Goal: Task Accomplishment & Management: Manage account settings

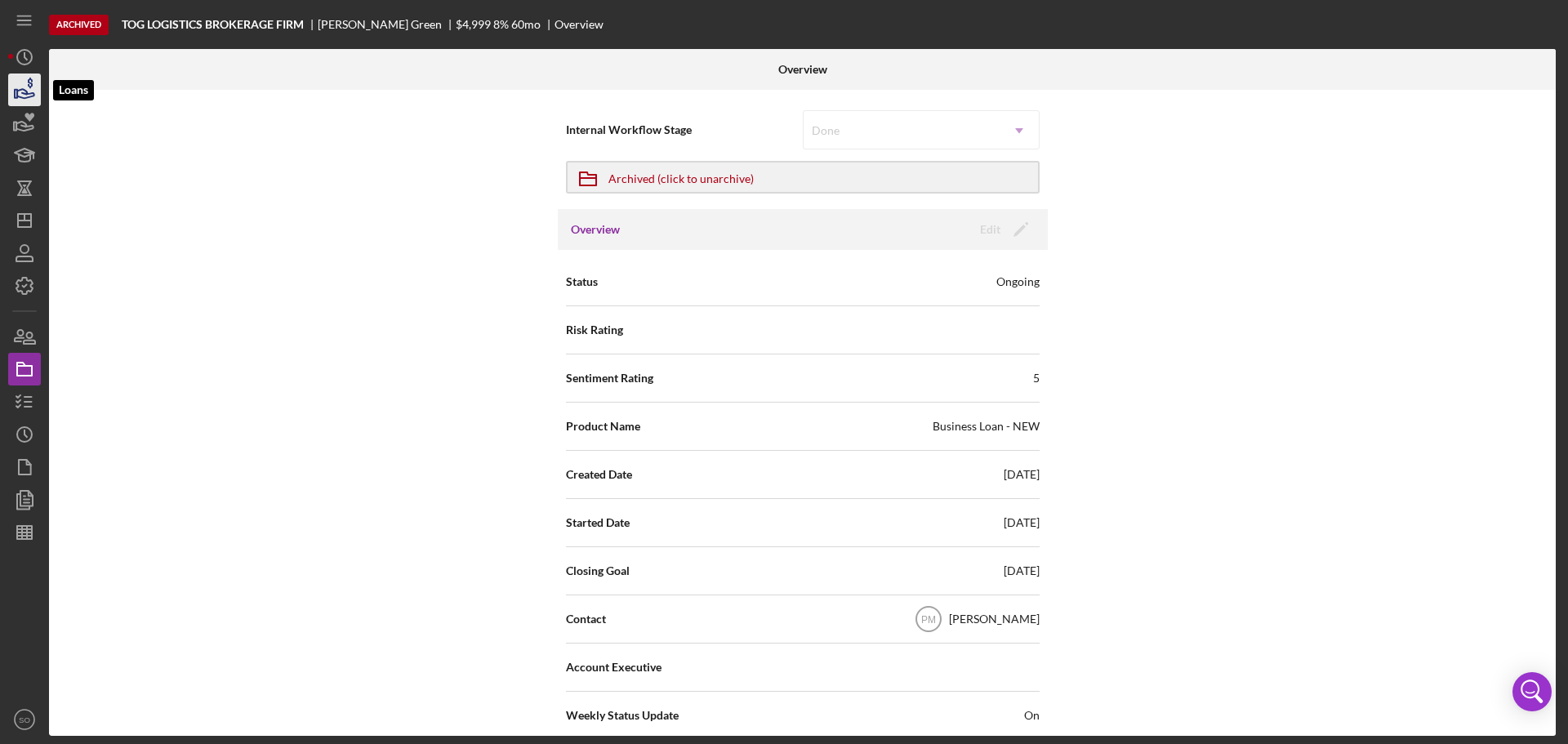
click at [29, 94] on icon "button" at bounding box center [26, 93] width 18 height 9
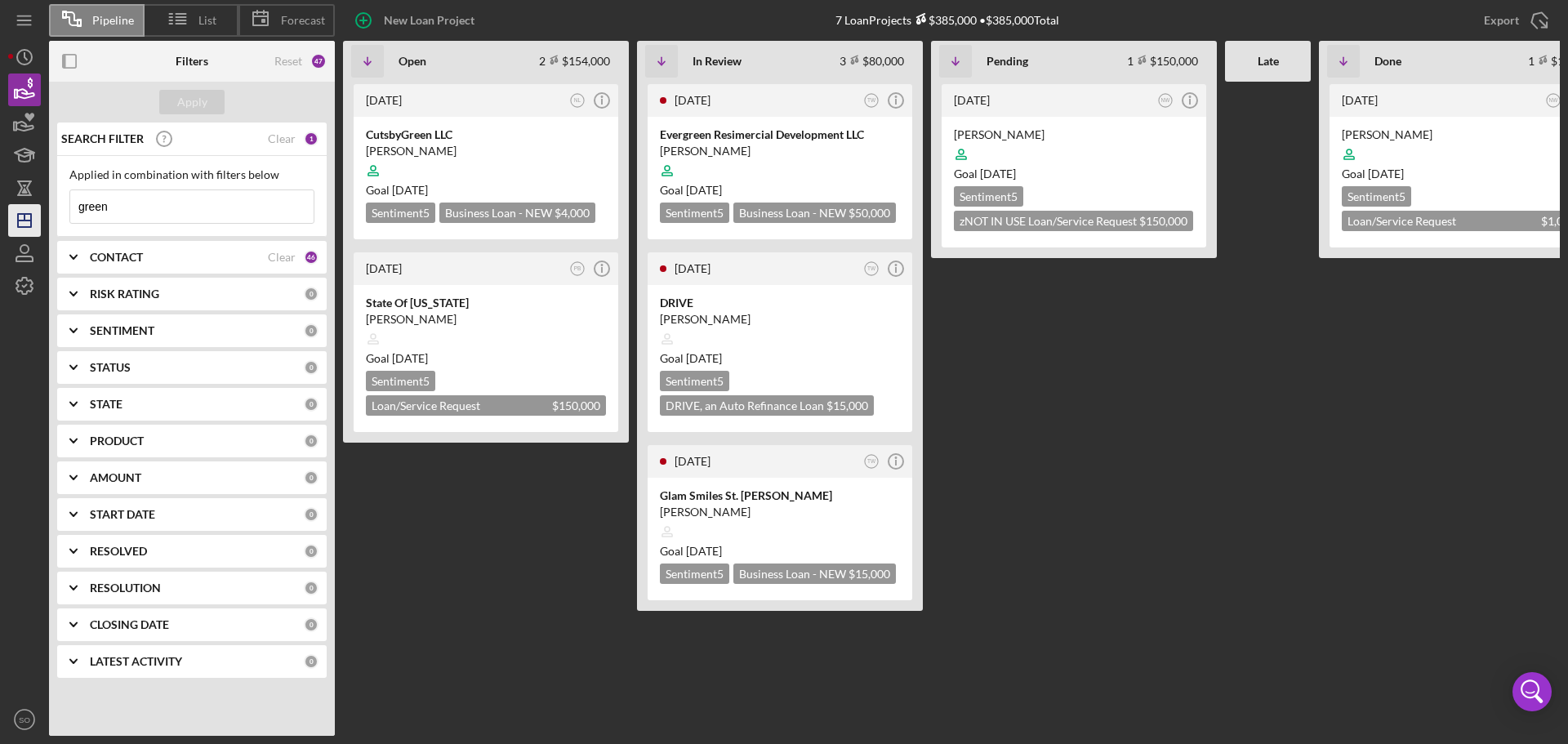
drag, startPoint x: 190, startPoint y: 211, endPoint x: 34, endPoint y: 209, distance: 156.0
click at [38, 209] on div "Pipeline List Forecast New Loan Project 7 Loan Projects $385,000 • $385,000 Tot…" at bounding box center [784, 368] width 1551 height 736
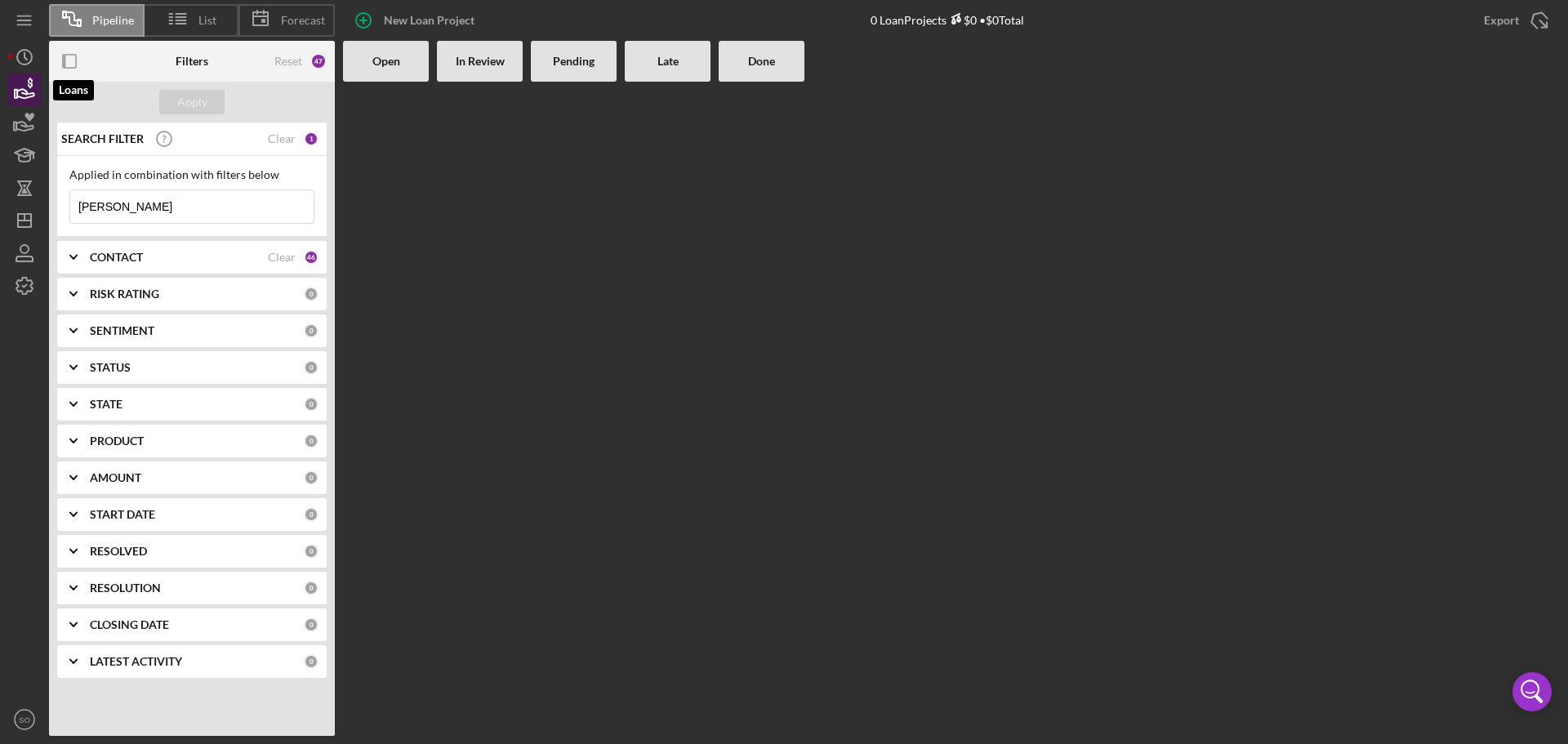
click at [18, 100] on icon "button" at bounding box center [25, 89] width 41 height 41
click at [138, 217] on input "[PERSON_NAME]" at bounding box center [191, 206] width 243 height 32
drag, startPoint x: 111, startPoint y: 212, endPoint x: 43, endPoint y: 204, distance: 68.5
click at [32, 213] on div "Pipeline List Forecast New Loan Project 0 Loan Projects $0 • $0 Total Export Ic…" at bounding box center [784, 368] width 1551 height 736
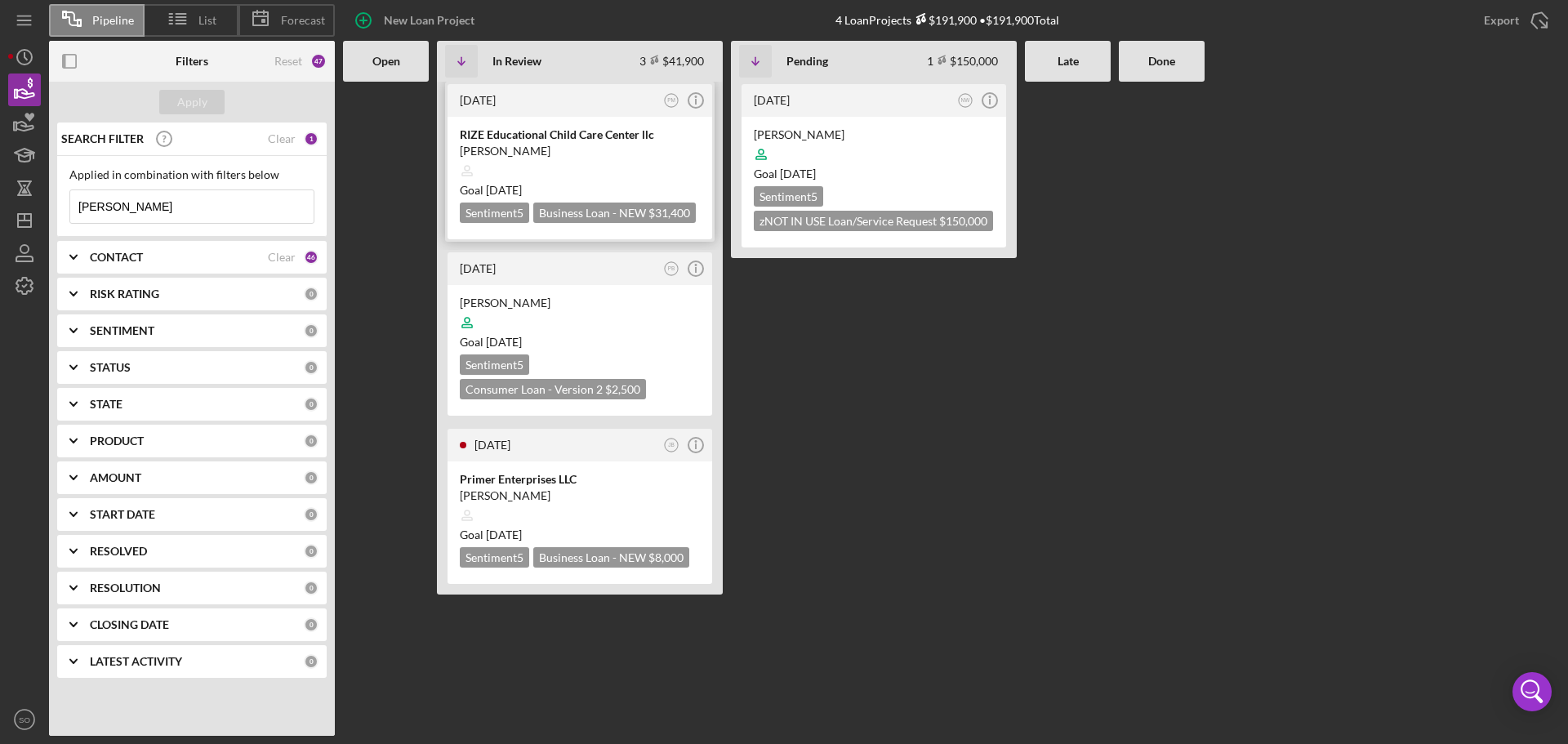
type input "[PERSON_NAME]"
click at [655, 162] on div at bounding box center [580, 170] width 240 height 31
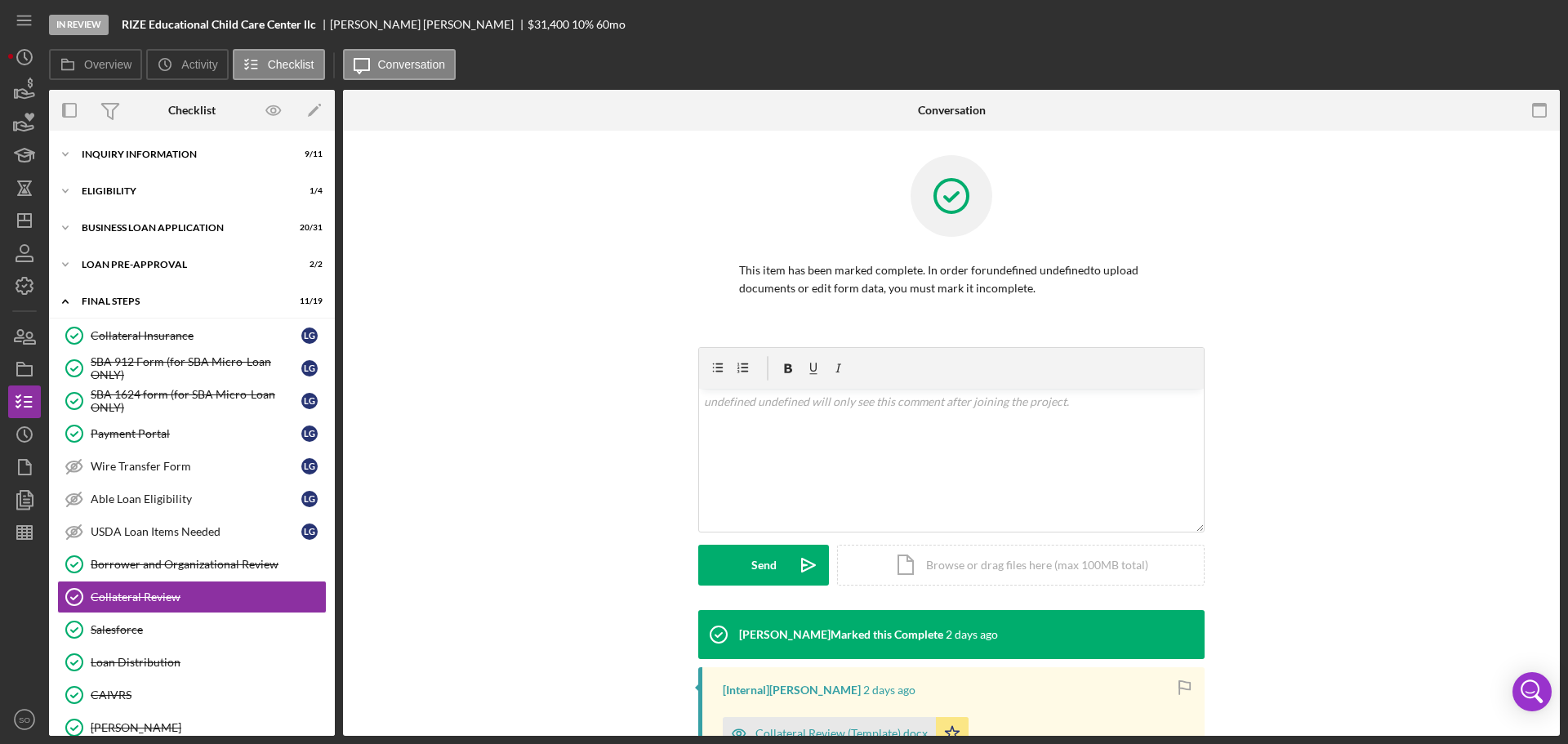
scroll to position [163, 0]
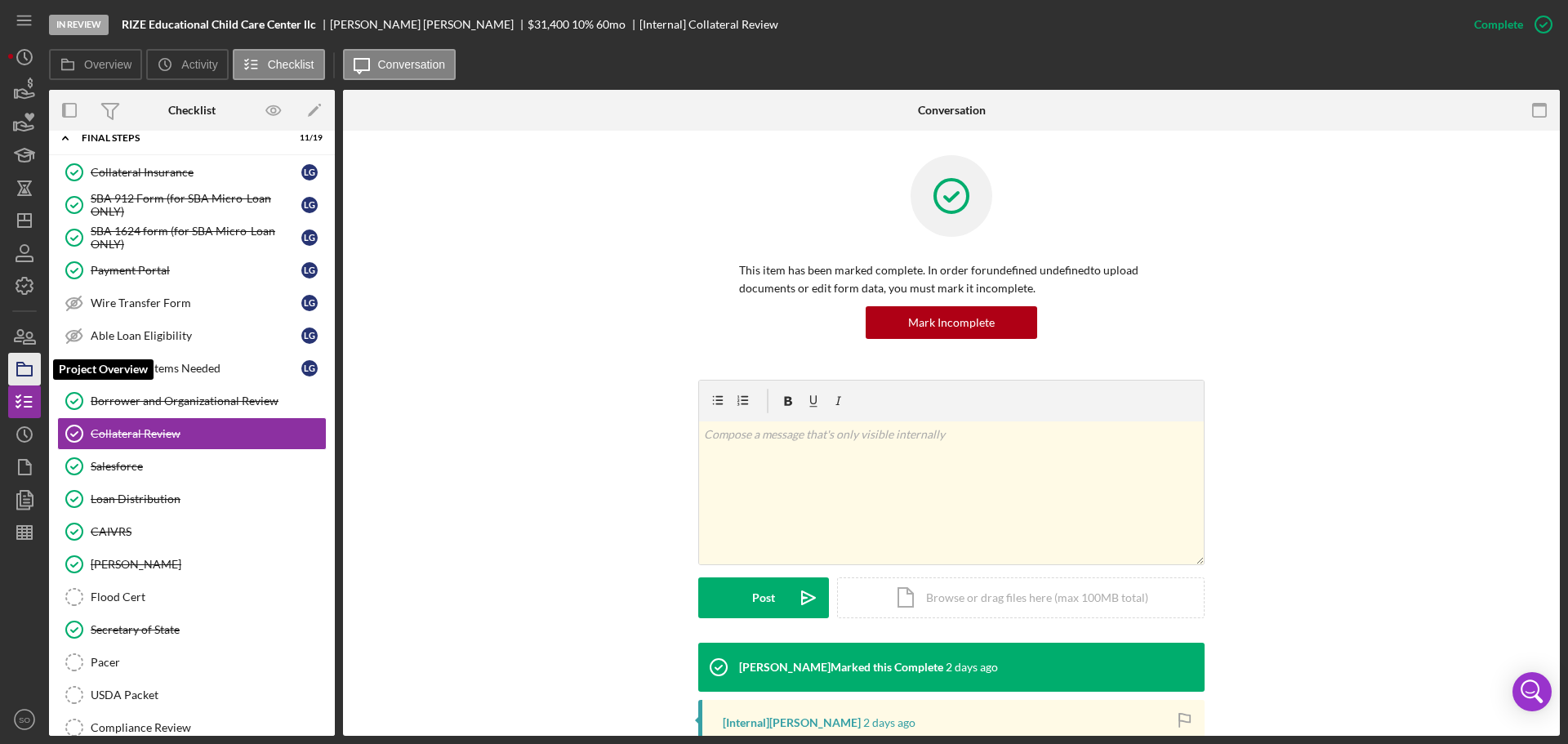
click at [28, 378] on icon "button" at bounding box center [25, 368] width 41 height 41
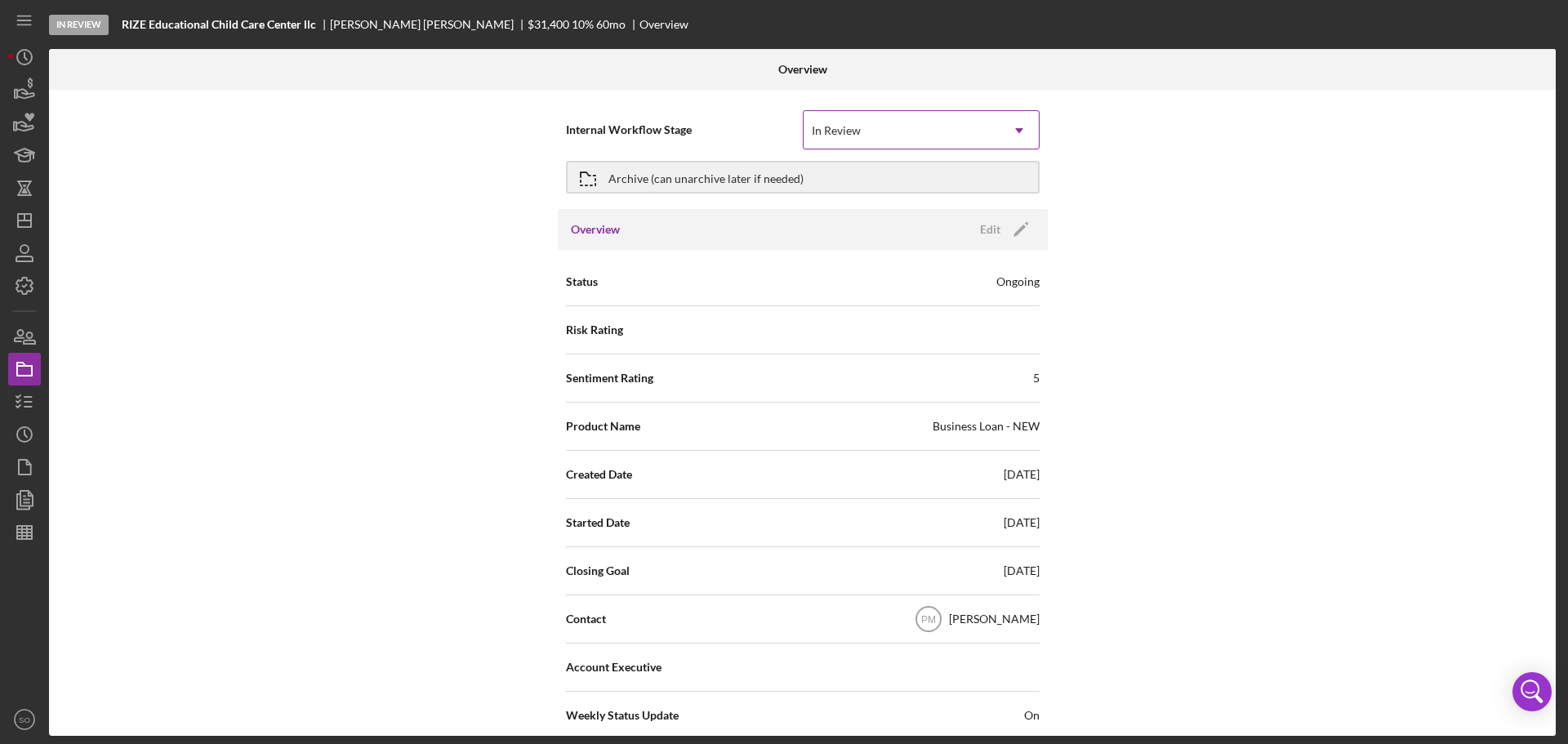
click at [1009, 130] on icon "Icon/Dropdown Arrow" at bounding box center [1019, 131] width 39 height 39
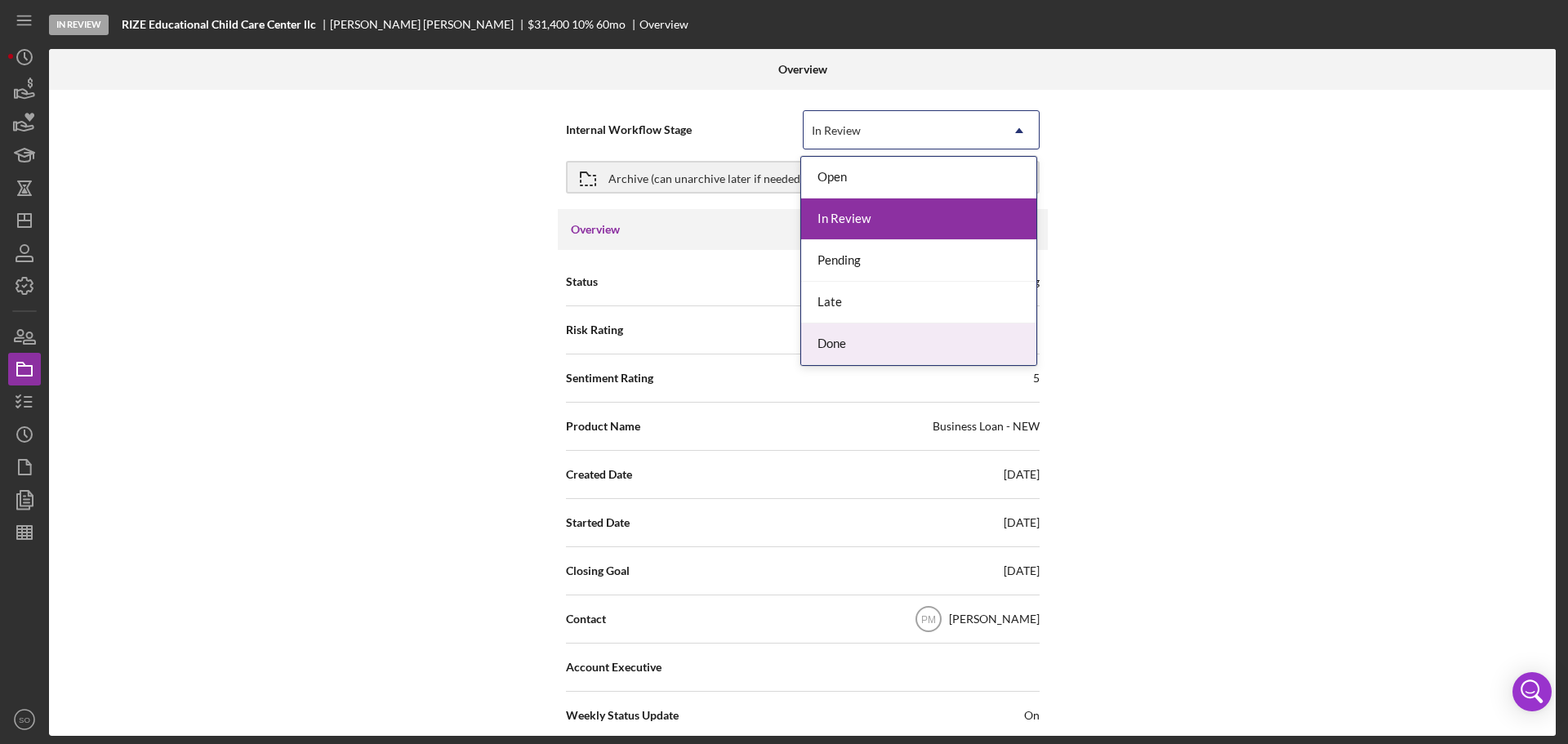
click at [863, 340] on div "Done" at bounding box center [919, 344] width 235 height 41
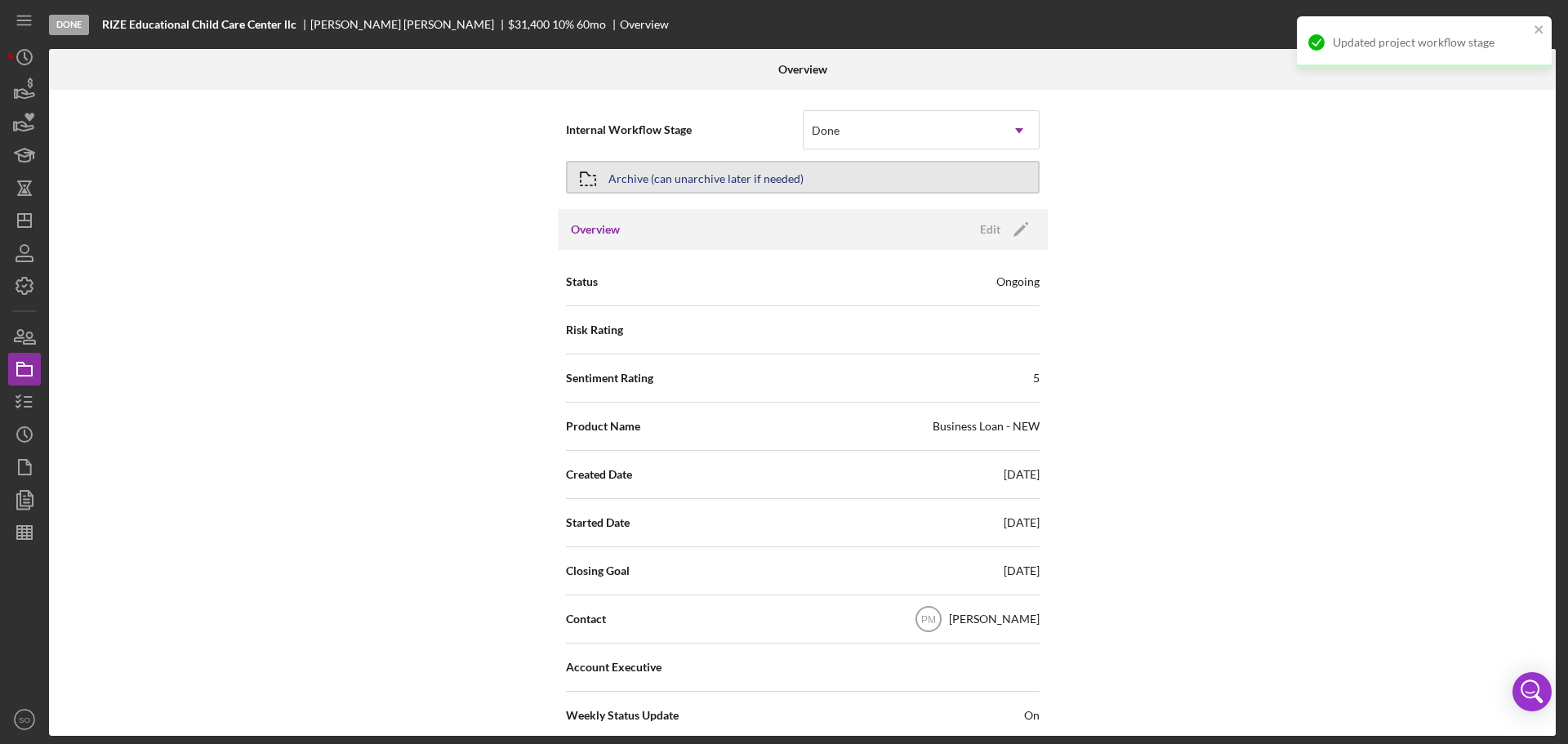
click at [741, 183] on div "Archive (can unarchive later if needed)" at bounding box center [705, 177] width 195 height 30
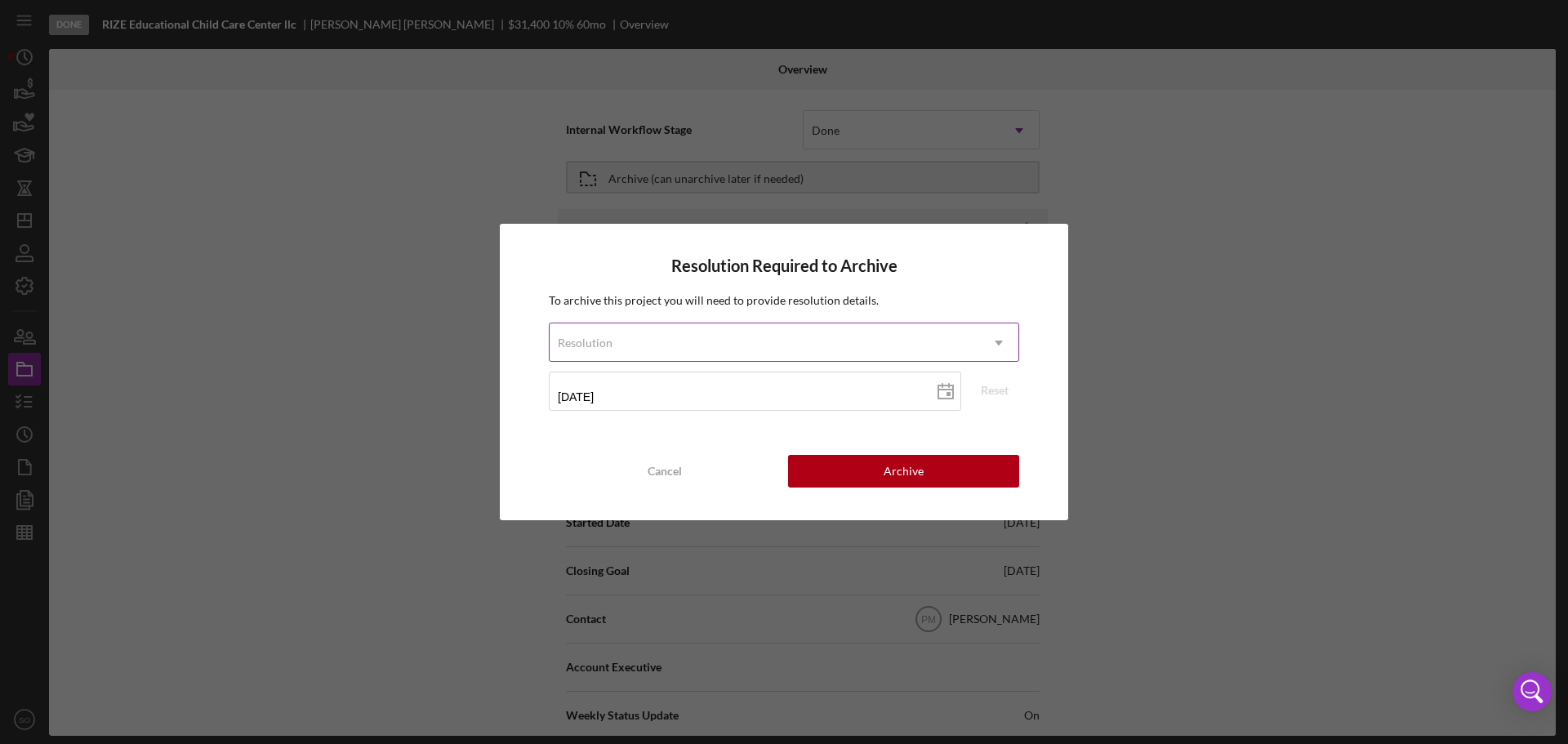
click at [995, 341] on icon "Icon/Dropdown Arrow" at bounding box center [999, 343] width 39 height 39
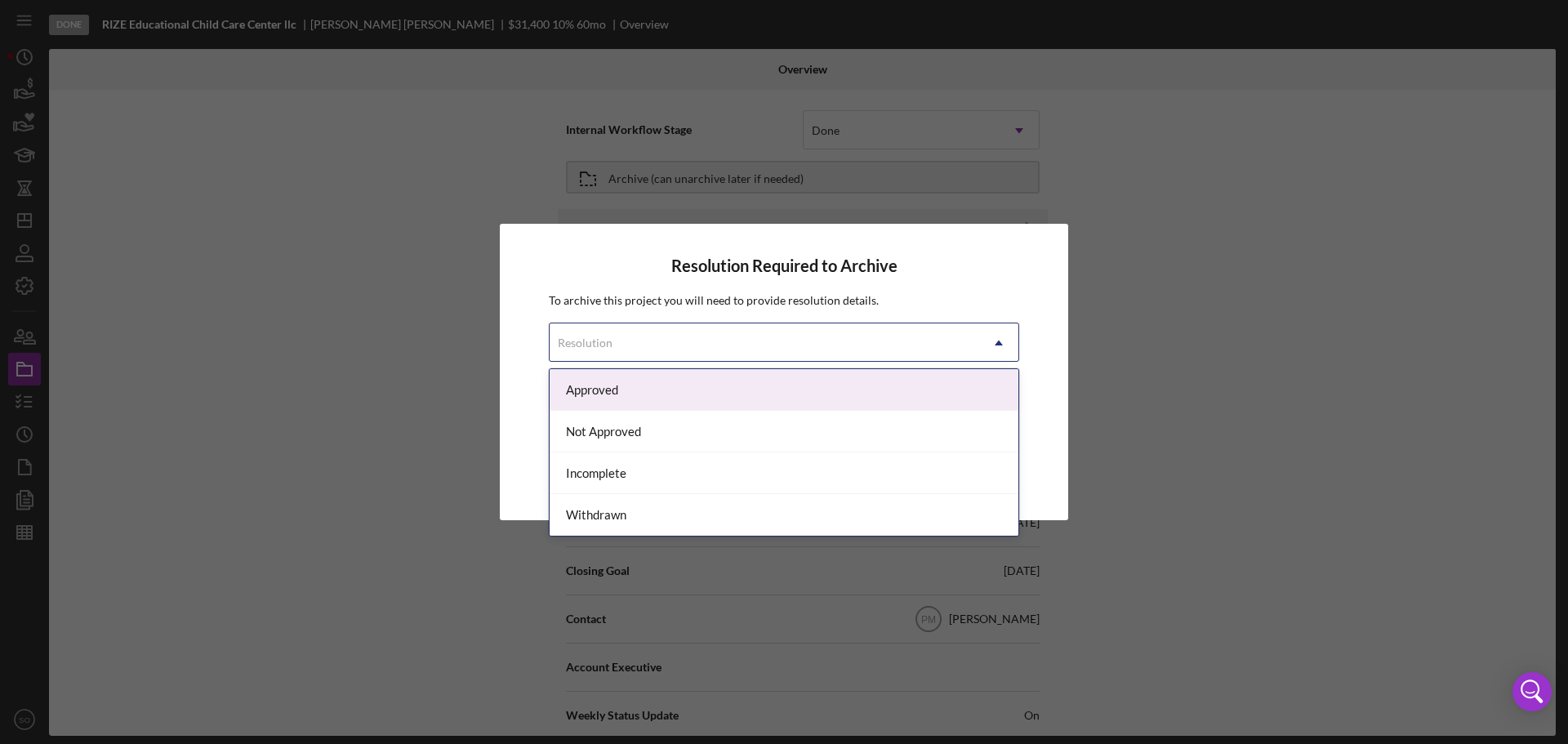
click at [804, 383] on div "Approved" at bounding box center [784, 390] width 469 height 41
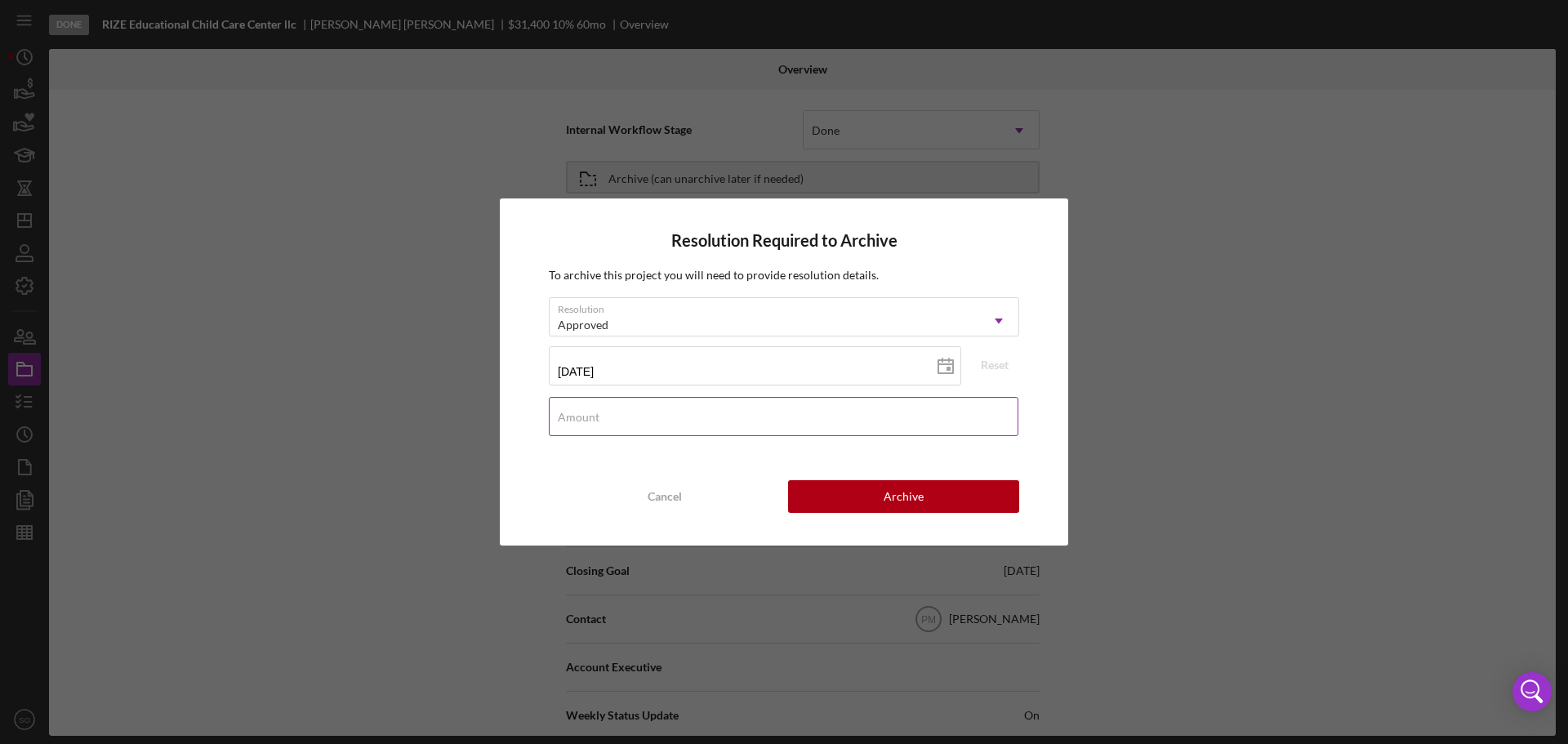
click at [607, 416] on div "Amount" at bounding box center [784, 417] width 470 height 41
type input "$0"
click at [924, 507] on button "Archive" at bounding box center [903, 496] width 231 height 32
